Goal: Task Accomplishment & Management: Complete application form

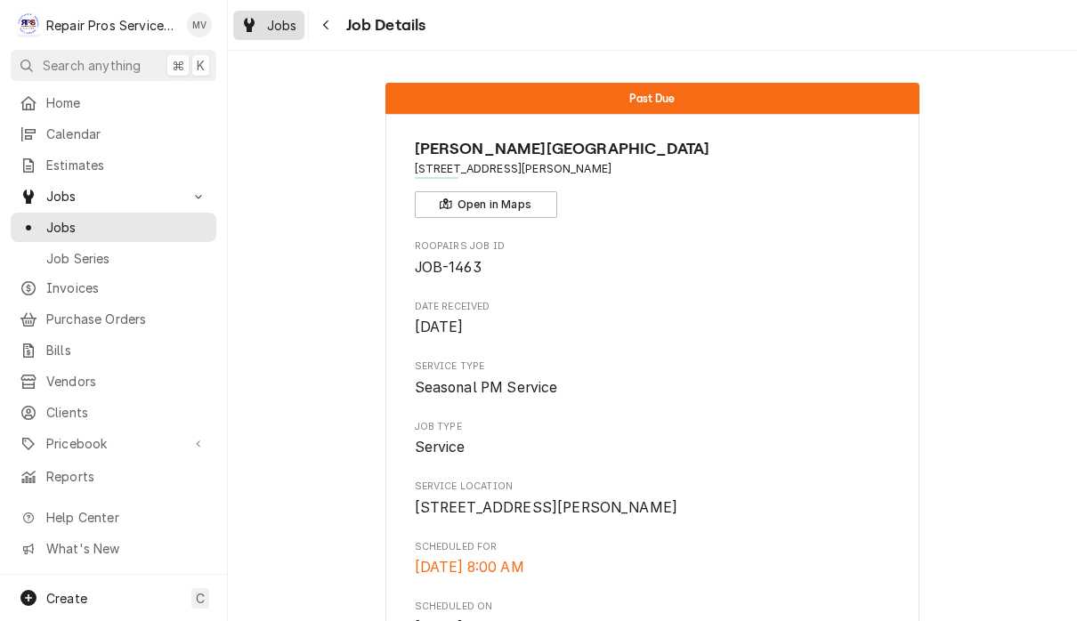
click at [293, 16] on span "Jobs" at bounding box center [282, 25] width 30 height 19
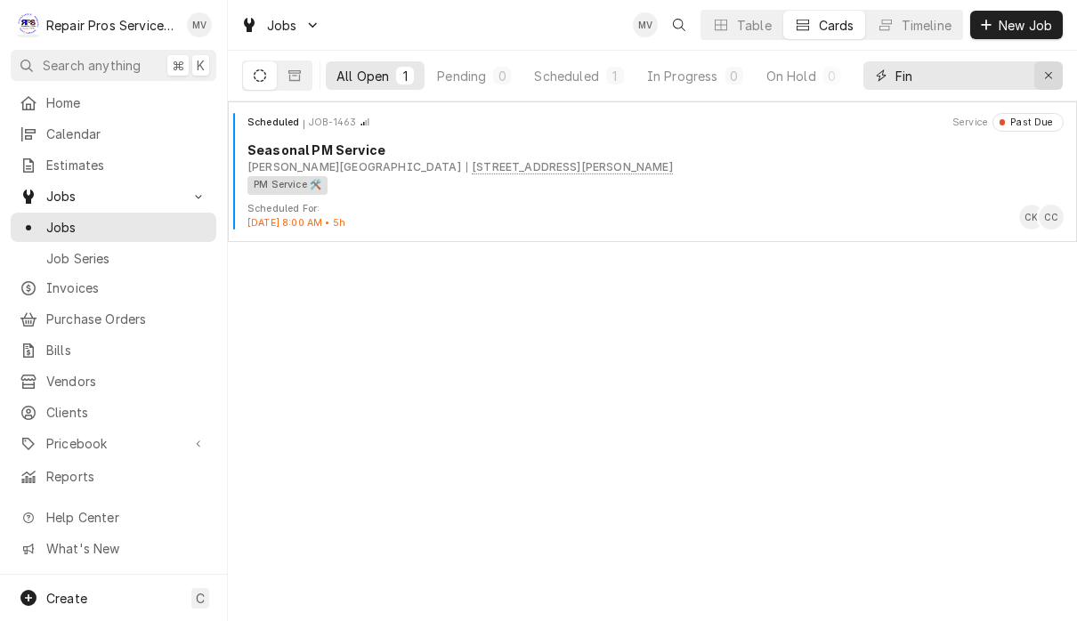
click at [1054, 78] on div "Erase input" at bounding box center [1049, 76] width 18 height 18
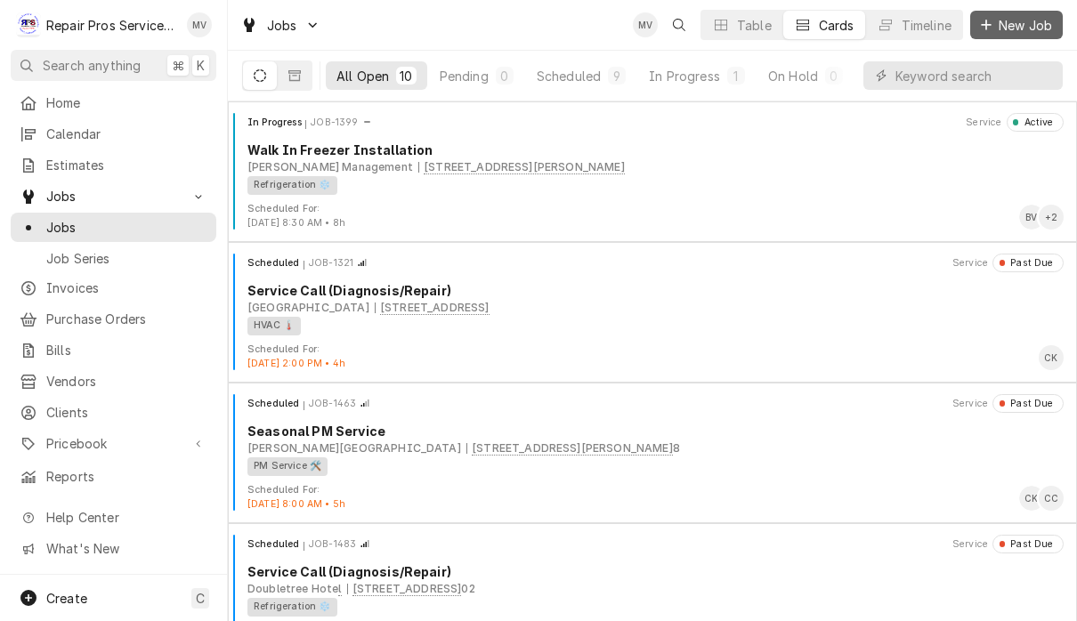
click at [1030, 28] on span "New Job" at bounding box center [1025, 25] width 61 height 19
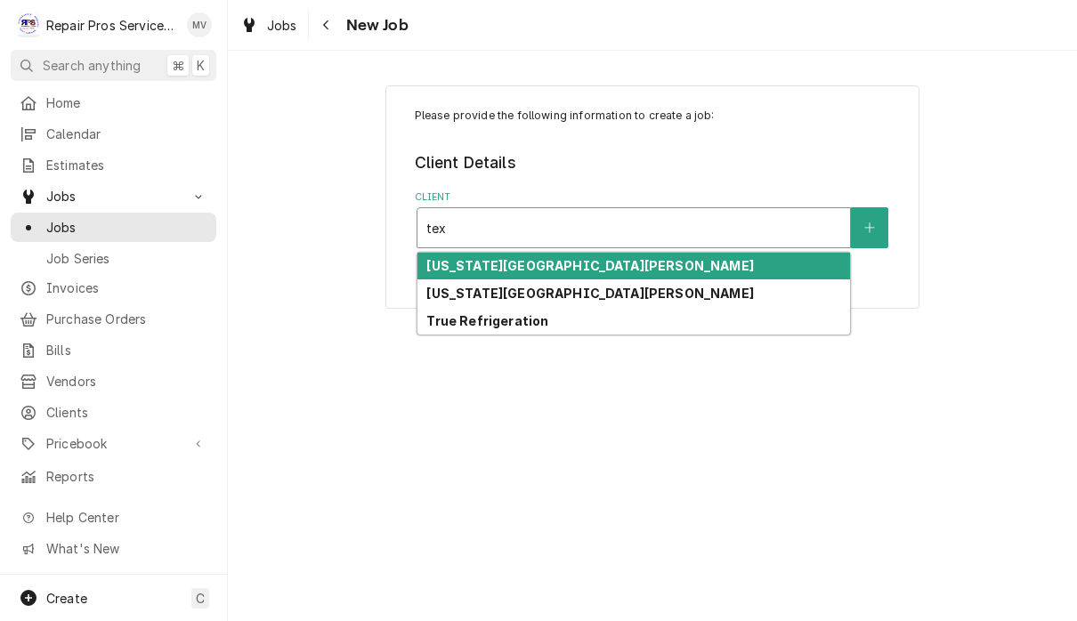
click at [579, 292] on strong "Texas Roadhouse Hixson" at bounding box center [589, 293] width 327 height 15
type input "tex"
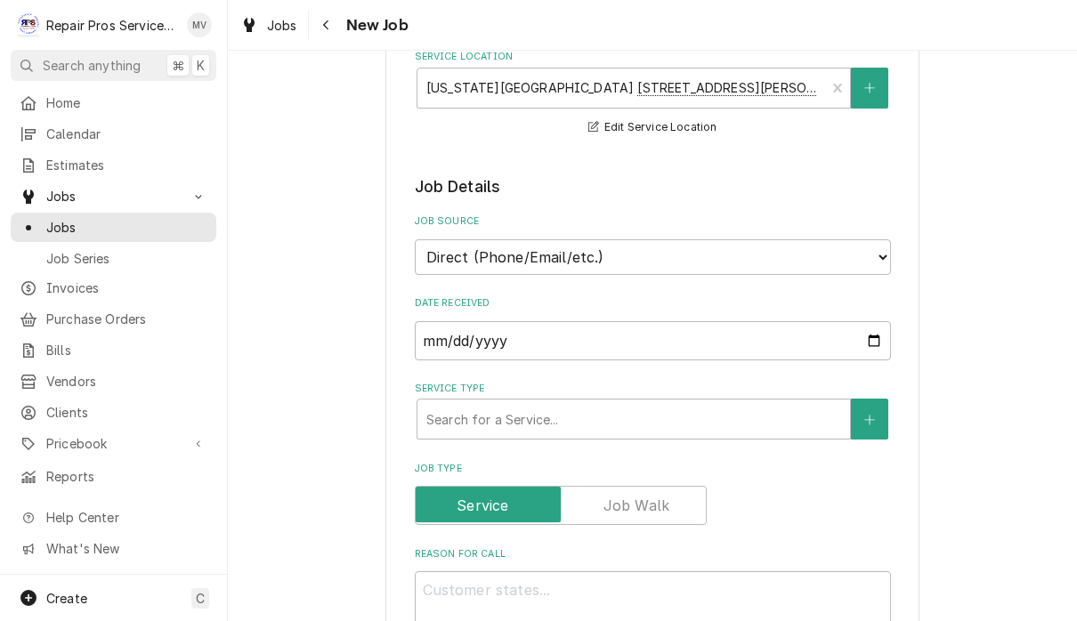
scroll to position [251, 0]
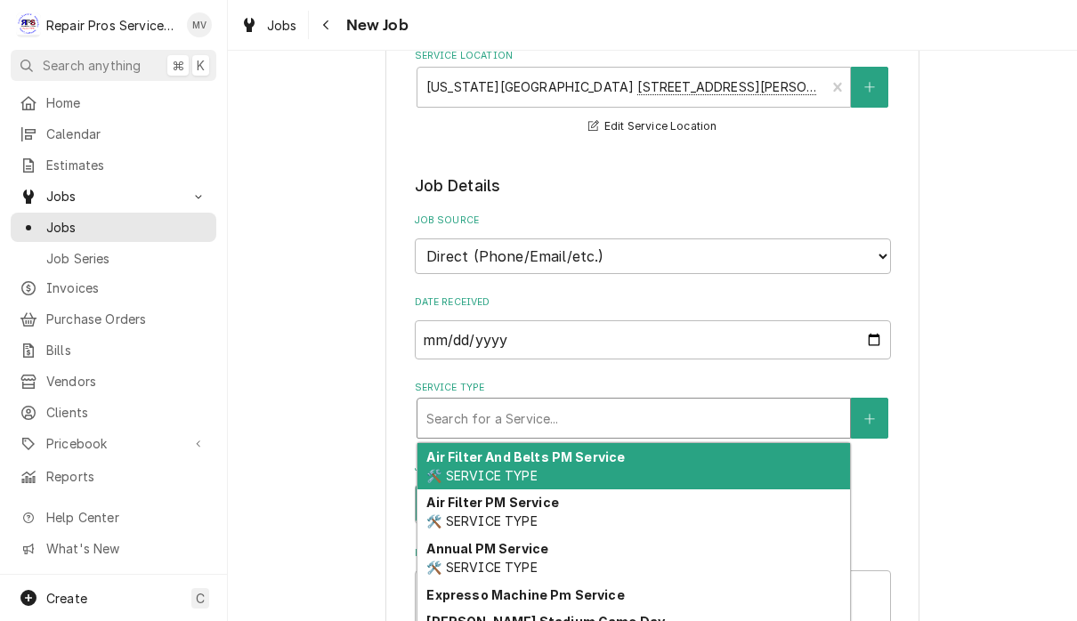
type textarea "x"
type input "d"
type textarea "x"
type input "di"
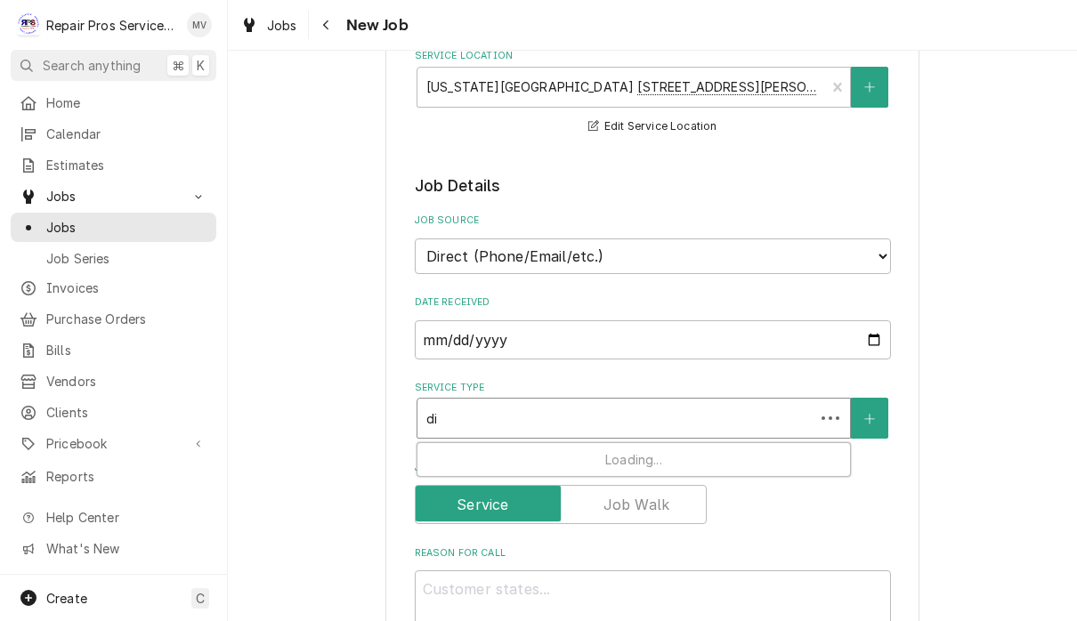
type textarea "x"
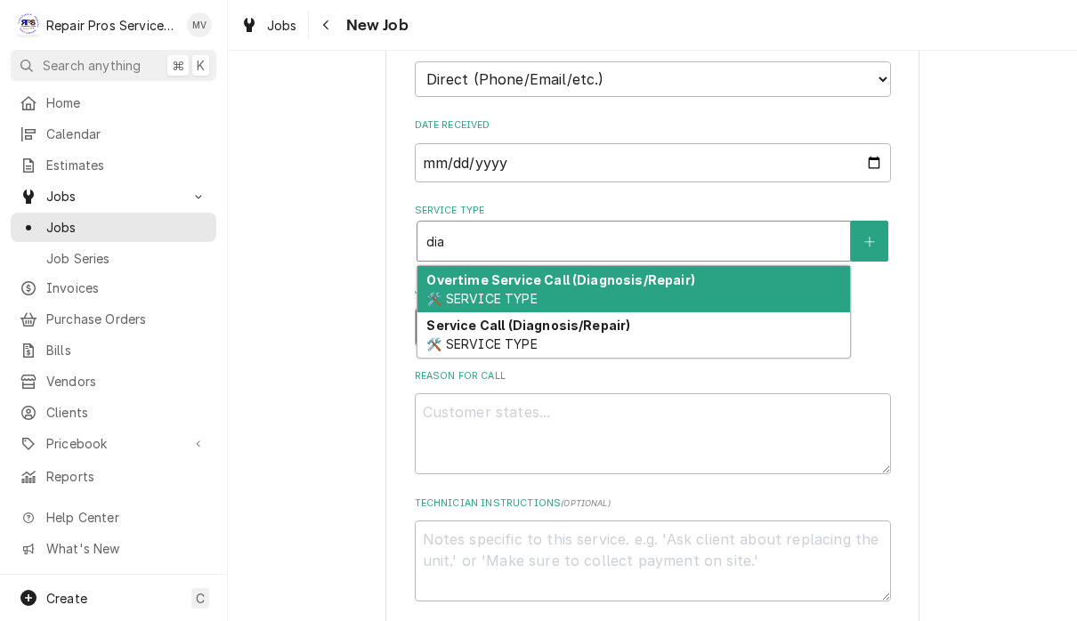
scroll to position [450, 0]
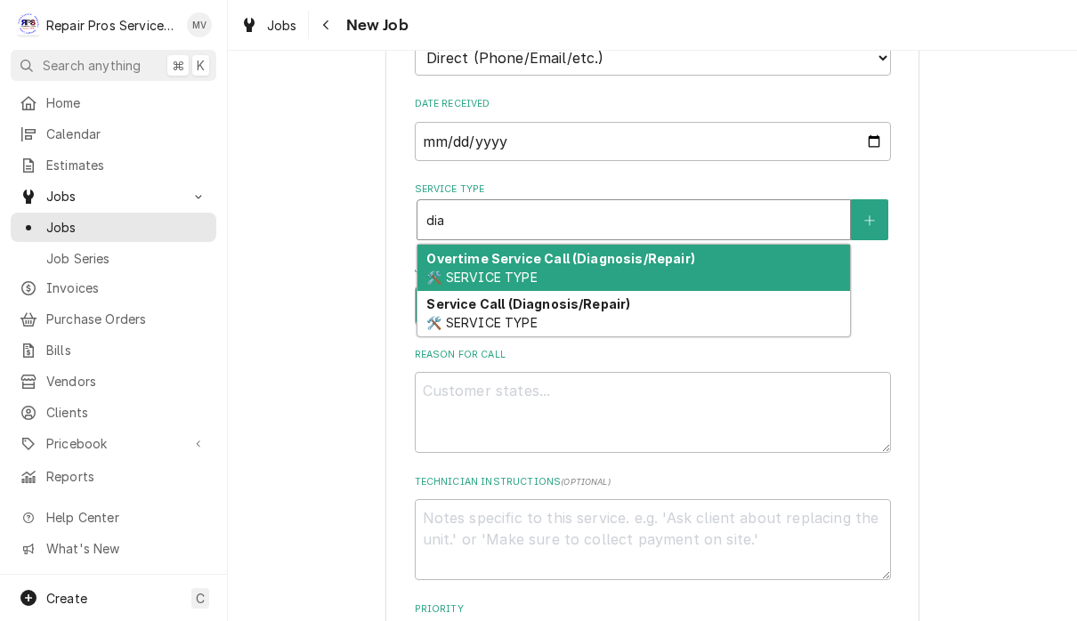
click at [714, 304] on div "Service Call (Diagnosis/Repair) 🛠️ SERVICE TYPE" at bounding box center [634, 314] width 433 height 46
type input "dia"
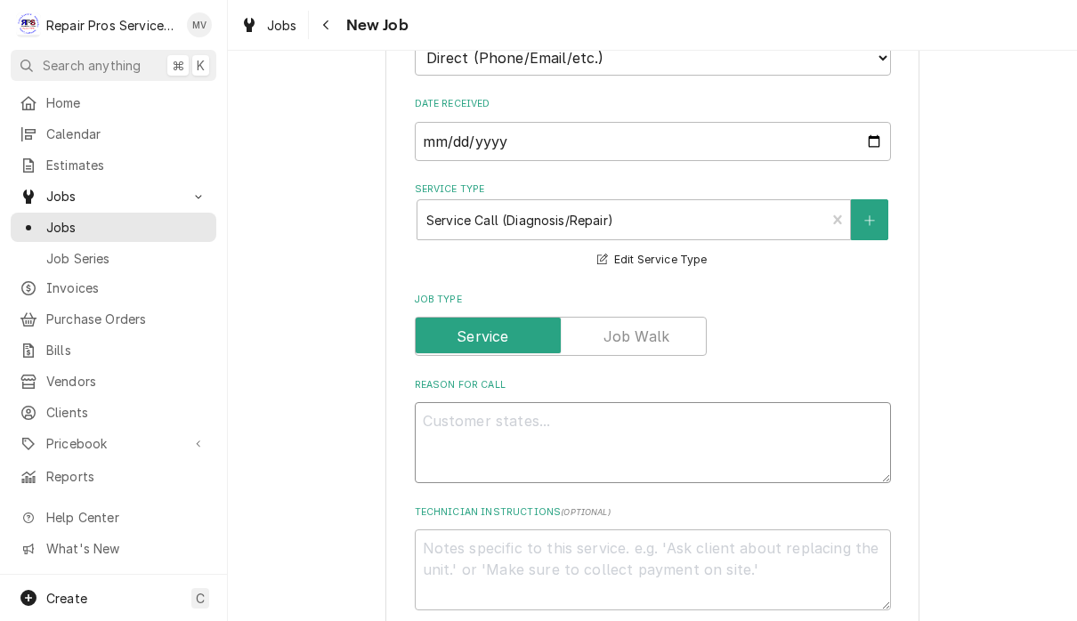
click at [567, 416] on textarea "Reason For Call" at bounding box center [653, 442] width 476 height 81
type textarea "x"
type textarea "M"
type textarea "x"
type textarea "Mi"
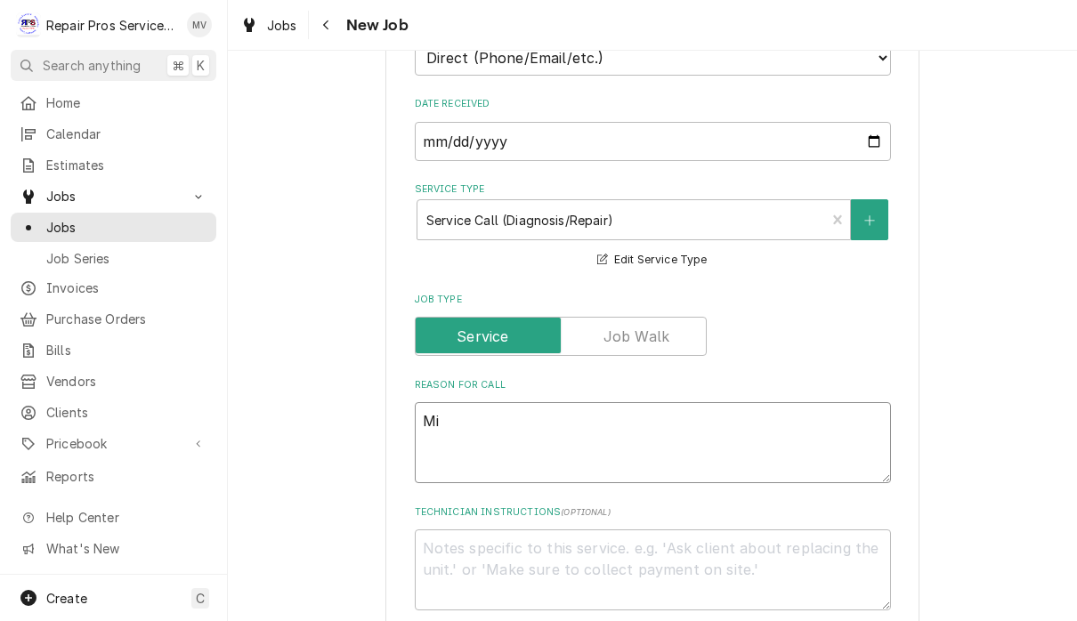
type textarea "x"
type textarea "Mix"
type textarea "x"
type textarea "Mixe"
type textarea "x"
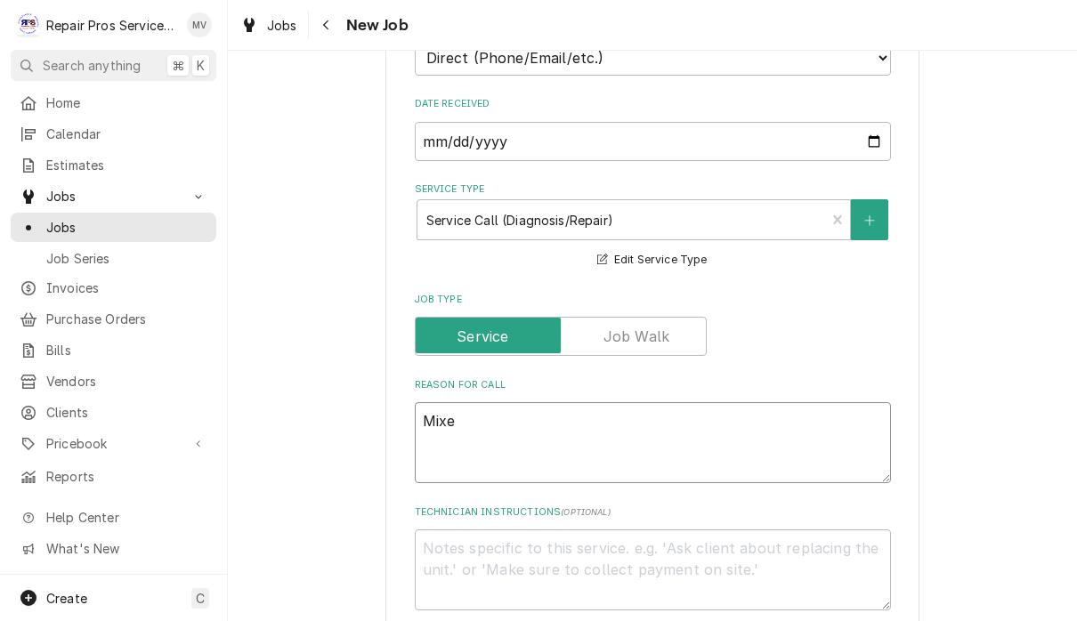
type textarea "Mixer"
type textarea "x"
type textarea "Mixer"
type textarea "x"
type textarea "Mixer n"
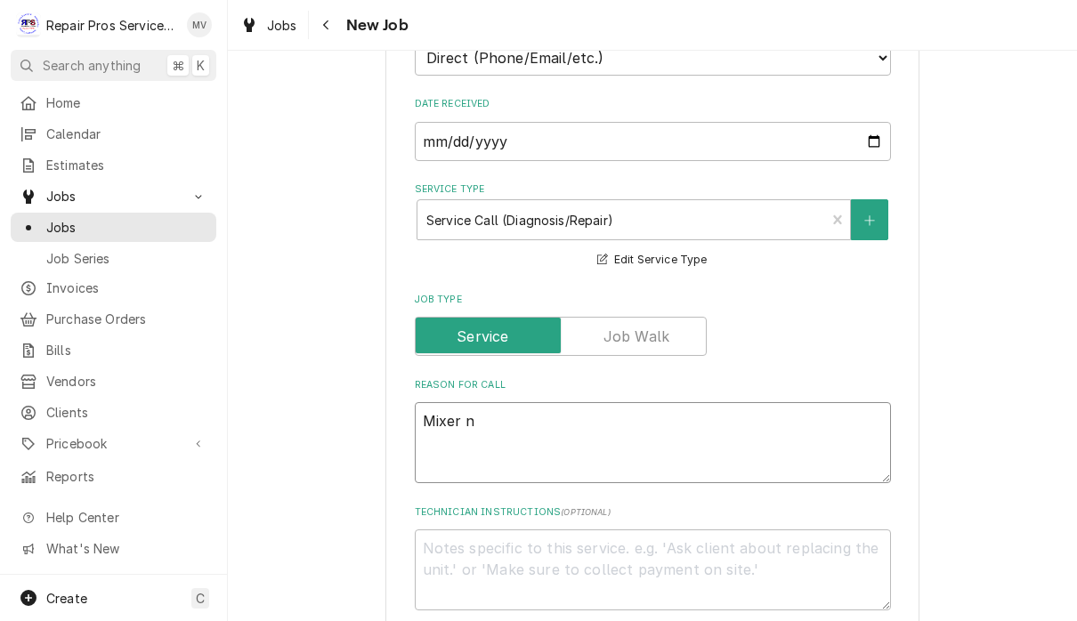
type textarea "x"
type textarea "Mixer no"
type textarea "x"
type textarea "Mixer not"
type textarea "x"
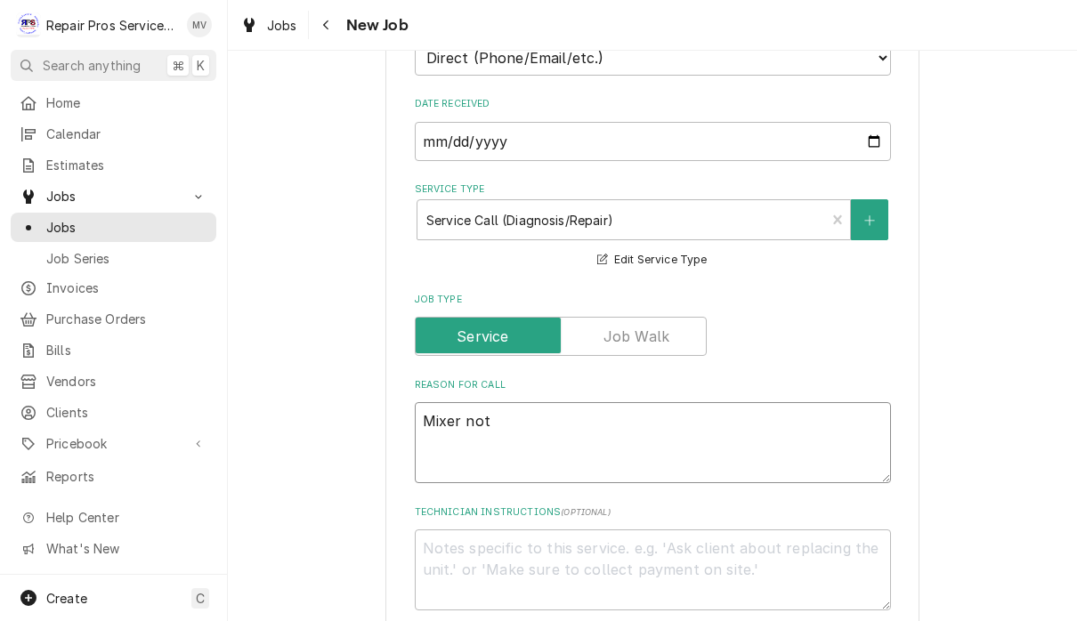
type textarea "Mixer not"
type textarea "x"
type textarea "Mixer not w"
type textarea "x"
type textarea "Mixer not wo"
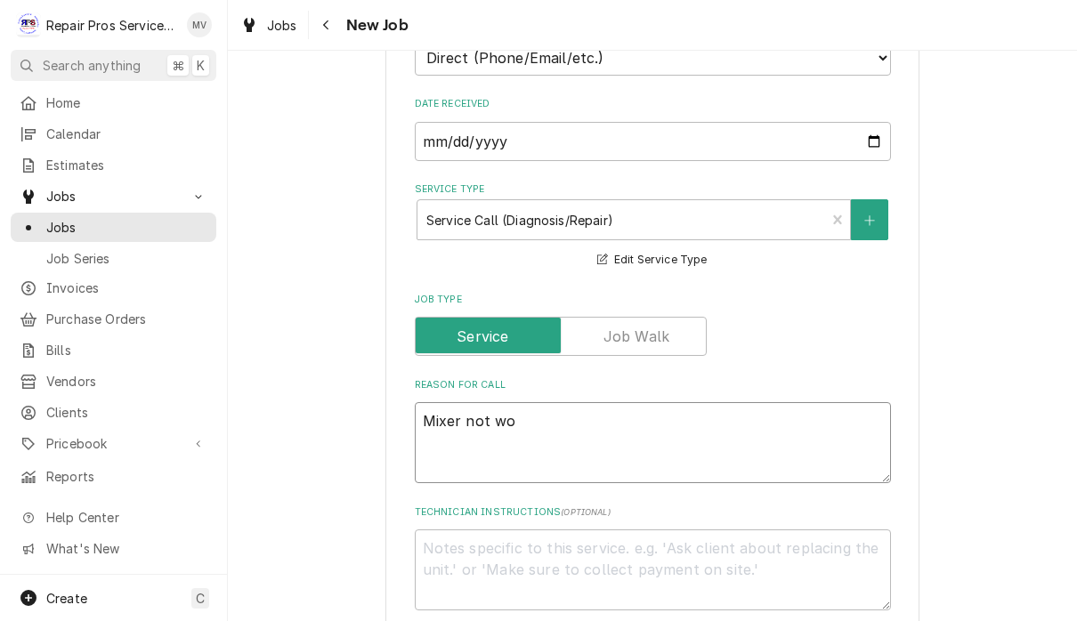
type textarea "x"
type textarea "Mixer not wor"
type textarea "x"
type textarea "Mixer not work"
type textarea "x"
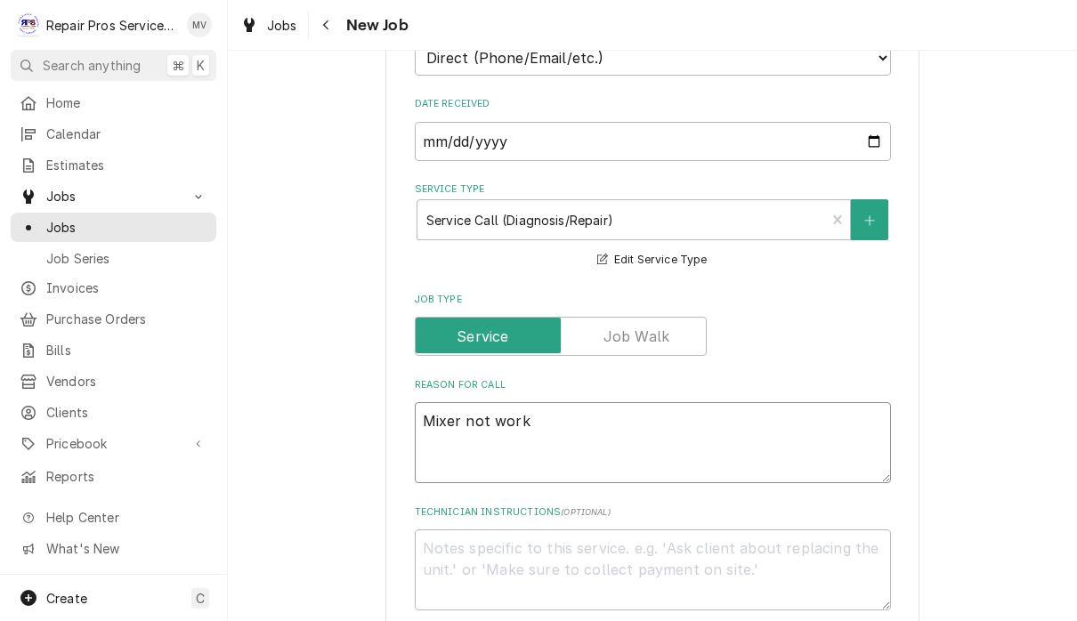
type textarea "Mixer not worki"
type textarea "x"
type textarea "Mixer not workin"
type textarea "x"
type textarea "Mixer not working"
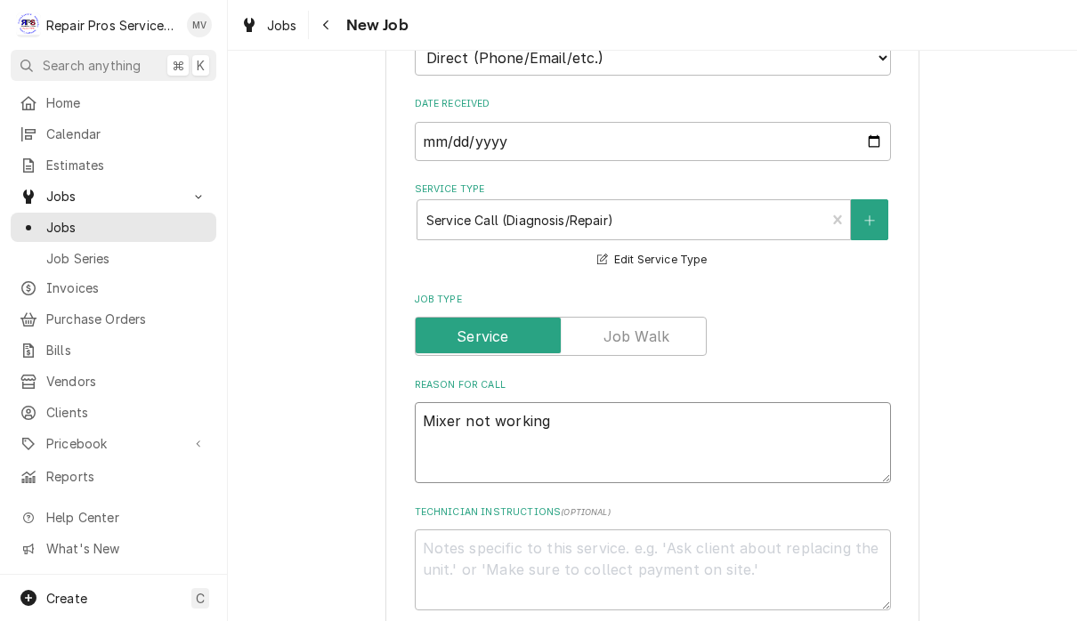
type textarea "x"
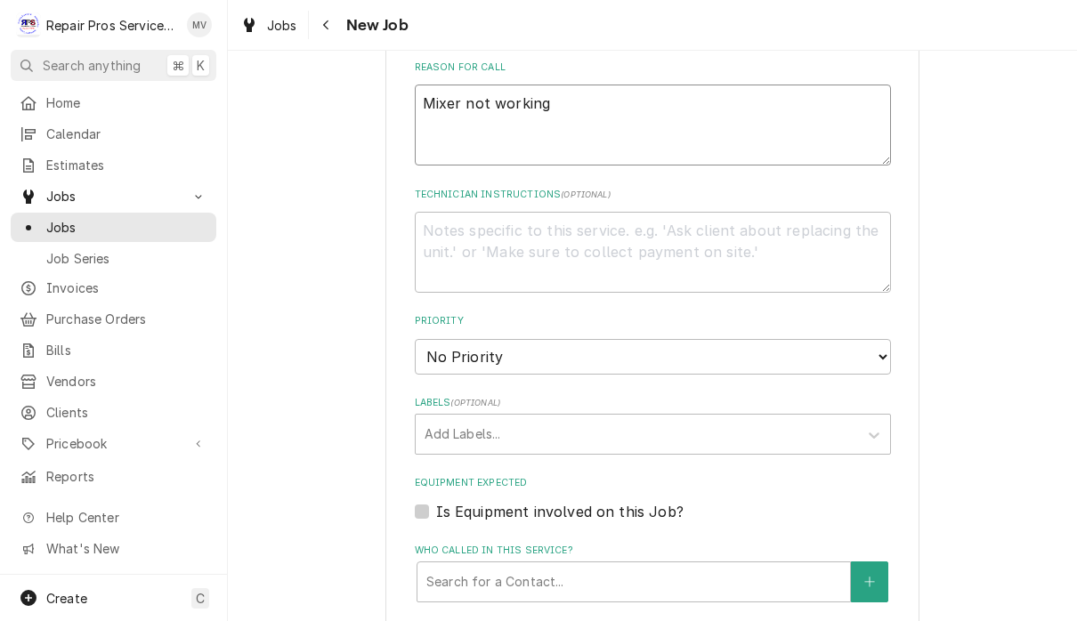
scroll to position [782, 0]
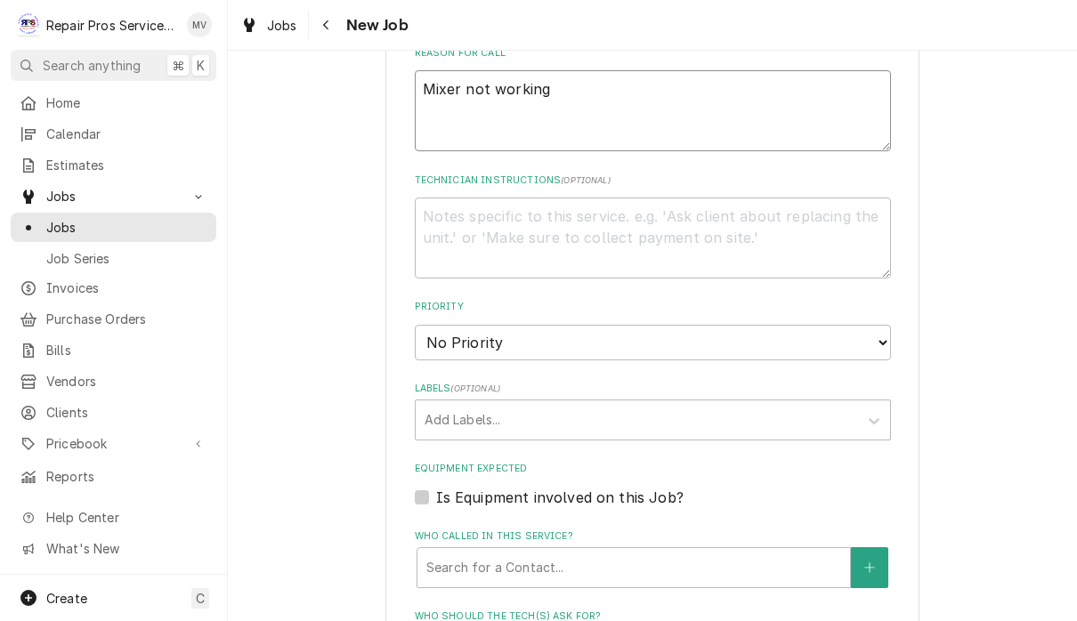
type textarea "Mixer not working"
click at [828, 326] on select "No Priority Urgent High Medium Low" at bounding box center [653, 343] width 476 height 36
select select "3"
type textarea "x"
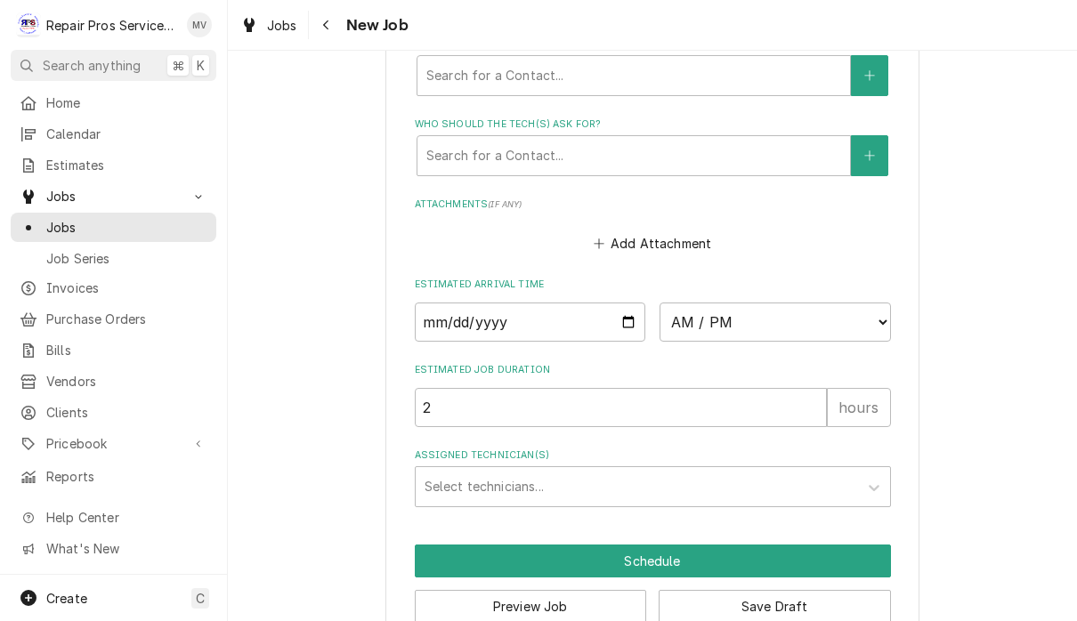
scroll to position [1272, 0]
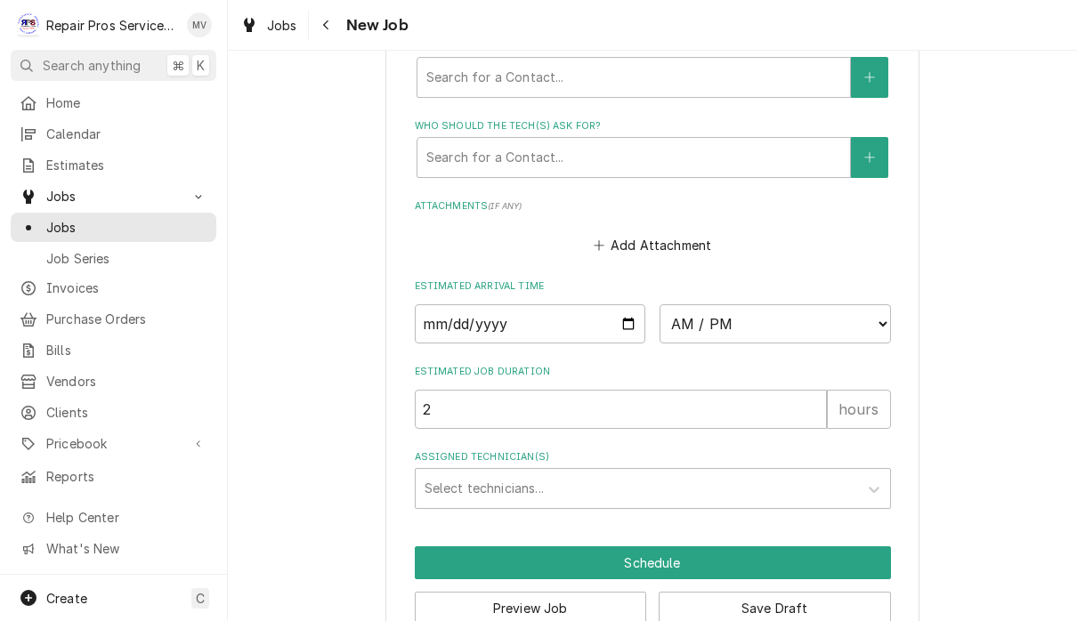
click at [511, 304] on input "Date" at bounding box center [530, 323] width 231 height 39
type input "2025-08-21"
type textarea "x"
click at [686, 304] on select "AM / PM 6:00 AM 6:15 AM 6:30 AM 6:45 AM 7:00 AM 7:15 AM 7:30 AM 7:45 AM 8:00 AM…" at bounding box center [775, 323] width 231 height 39
select select "12:00:00"
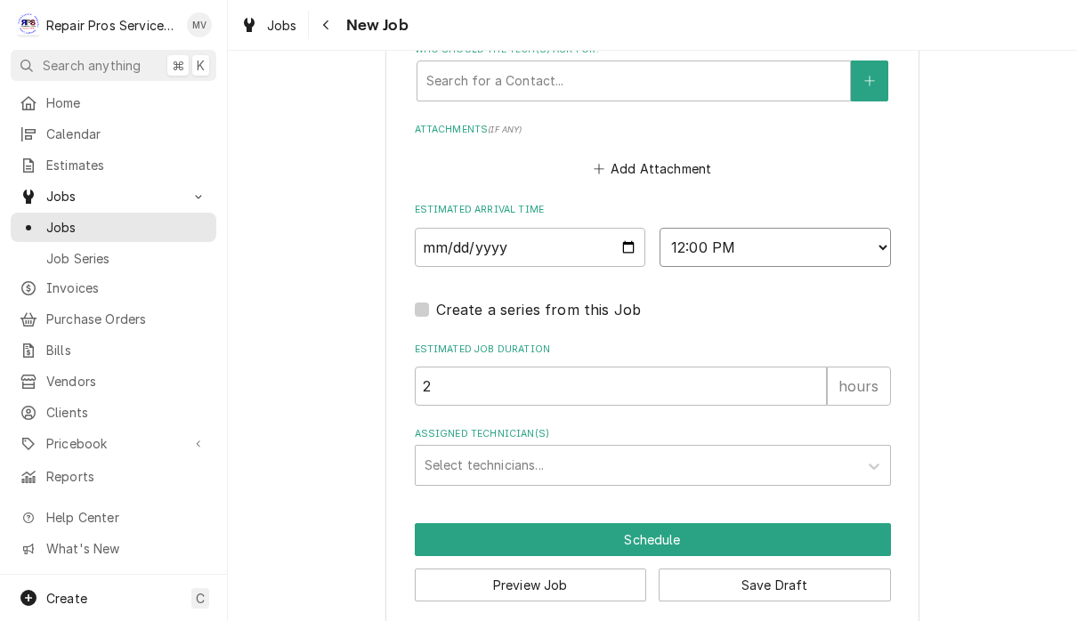
scroll to position [1348, 0]
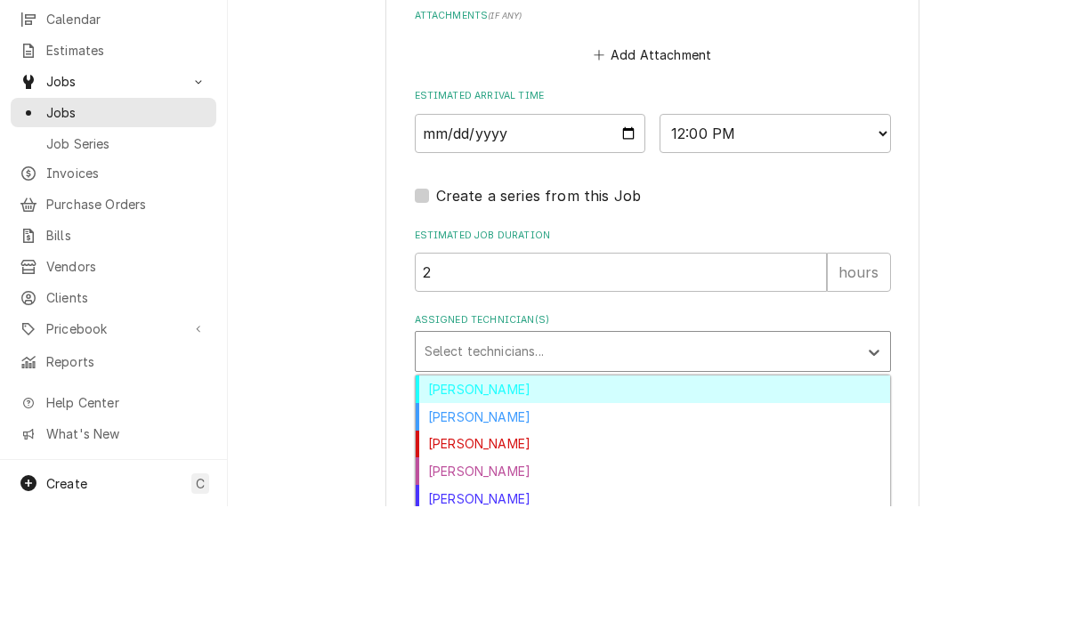
click at [509, 491] on div "Brian Volker" at bounding box center [653, 505] width 475 height 28
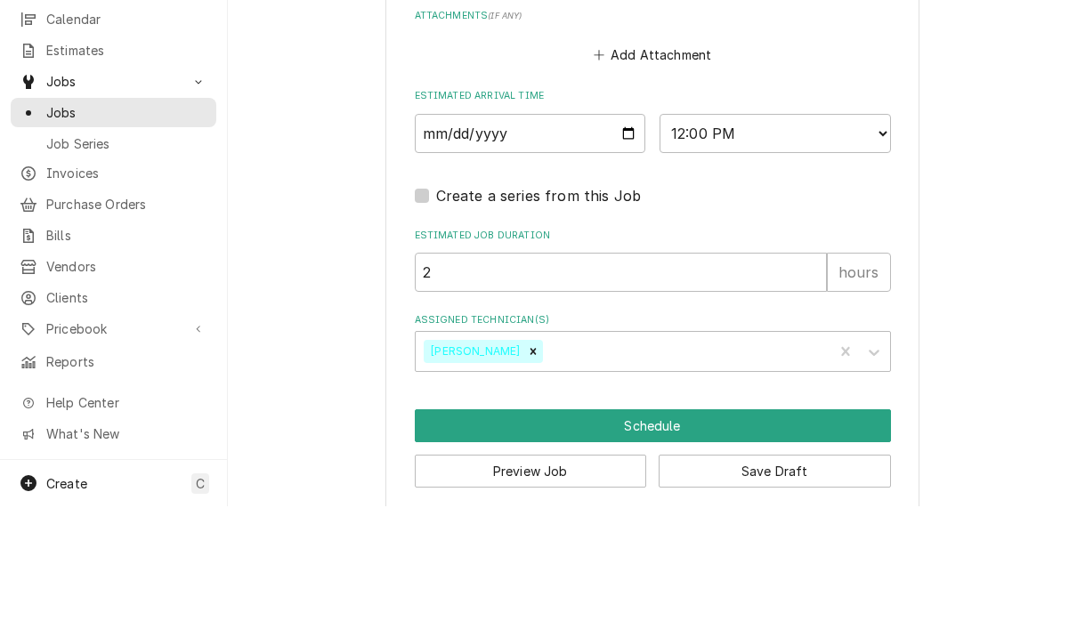
scroll to position [1, 0]
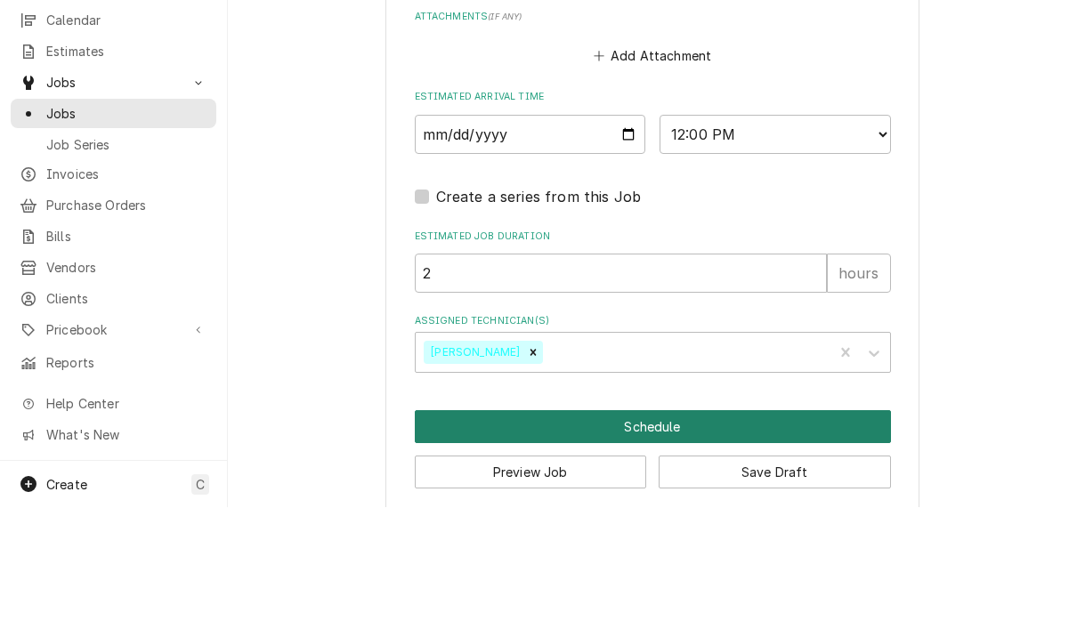
click at [660, 524] on button "Schedule" at bounding box center [653, 540] width 476 height 33
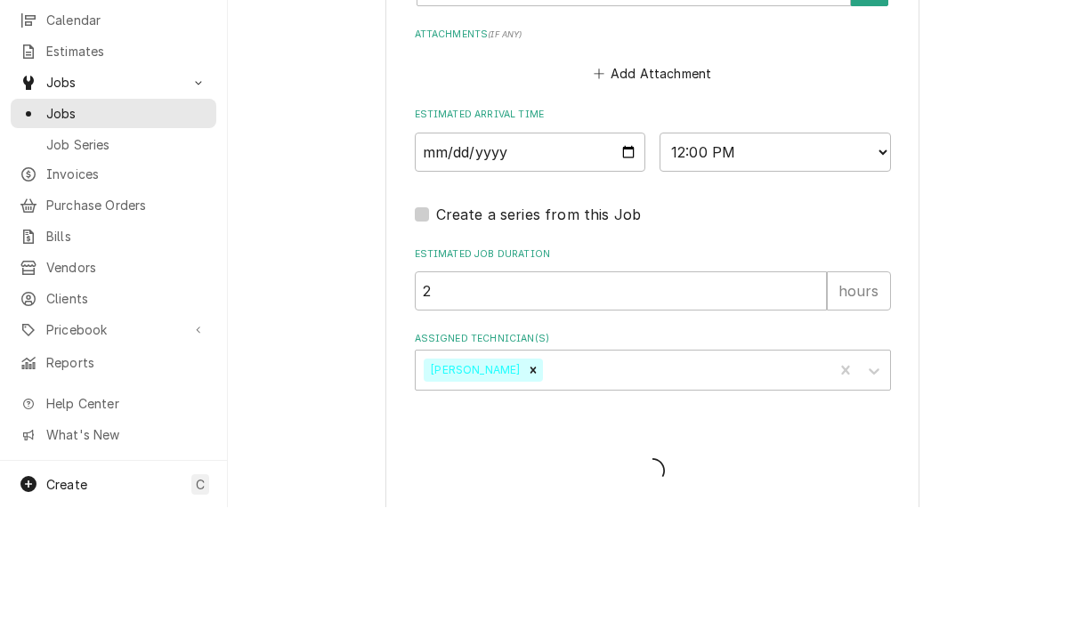
type textarea "x"
